Goal: Information Seeking & Learning: Learn about a topic

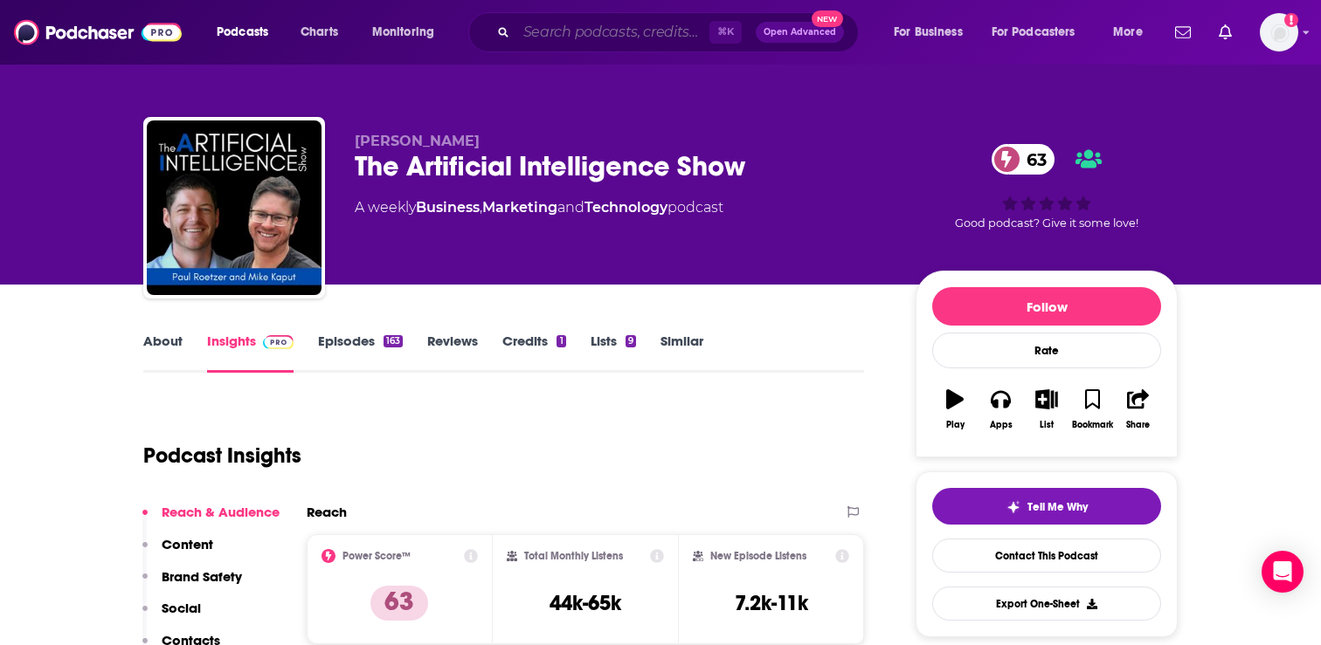
click at [623, 26] on input "Search podcasts, credits, & more..." at bounding box center [612, 32] width 193 height 28
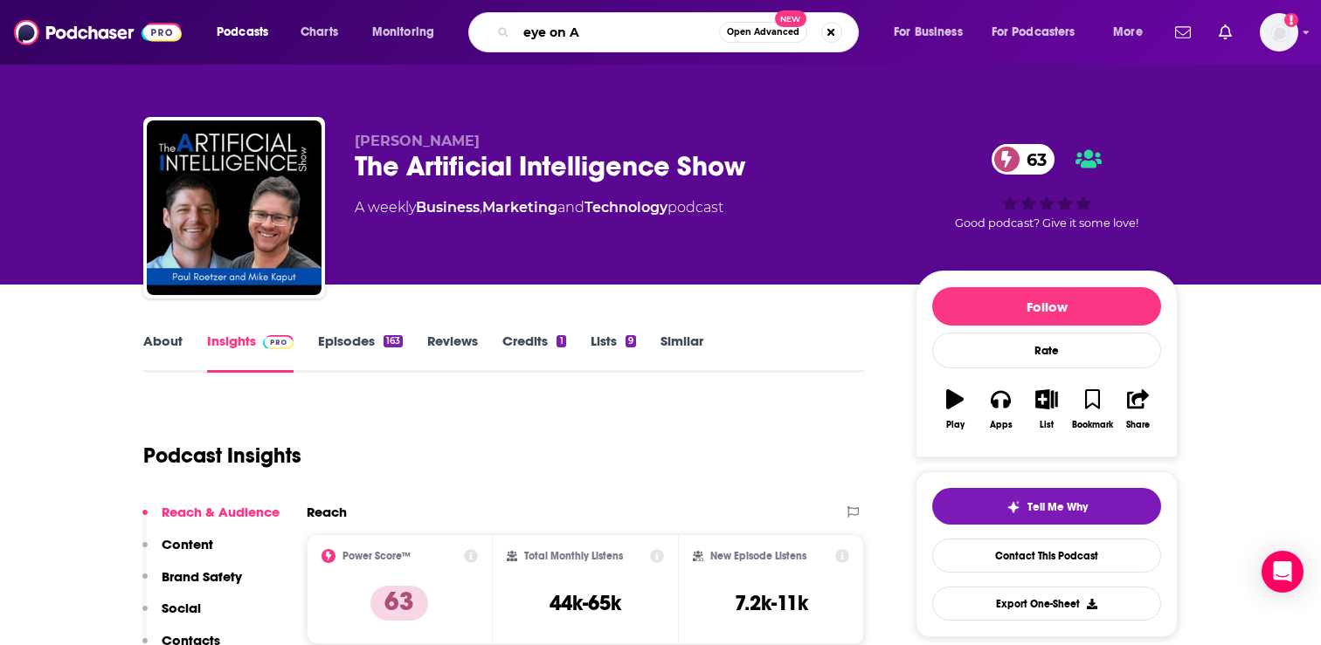
type input "eye on AI"
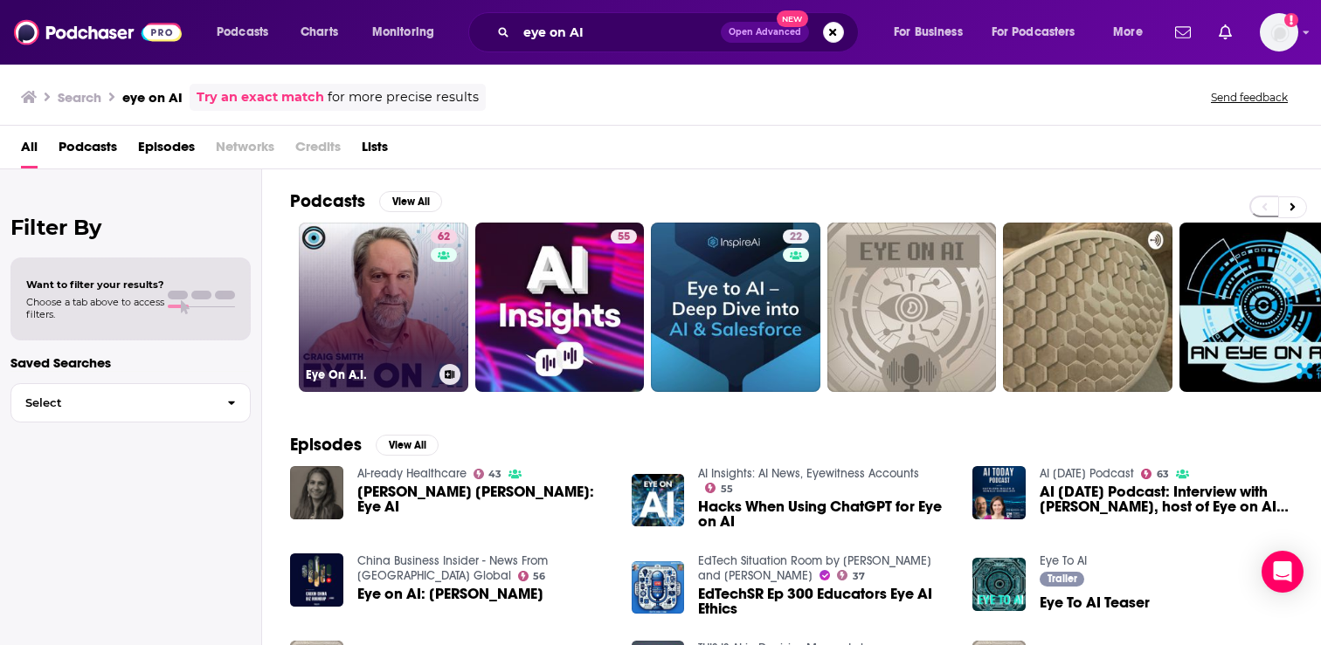
click at [355, 296] on link "62 Eye On A.I." at bounding box center [383, 307] width 169 height 169
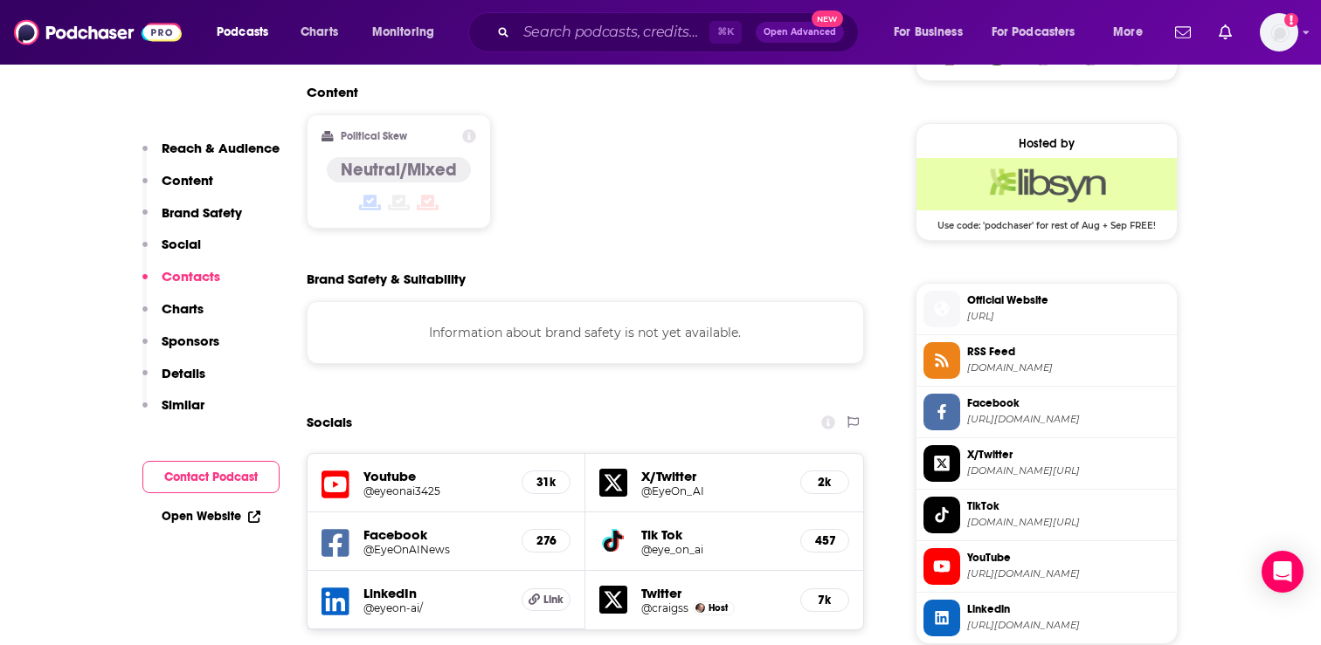
scroll to position [1278, 0]
